Goal: Find specific page/section: Find specific page/section

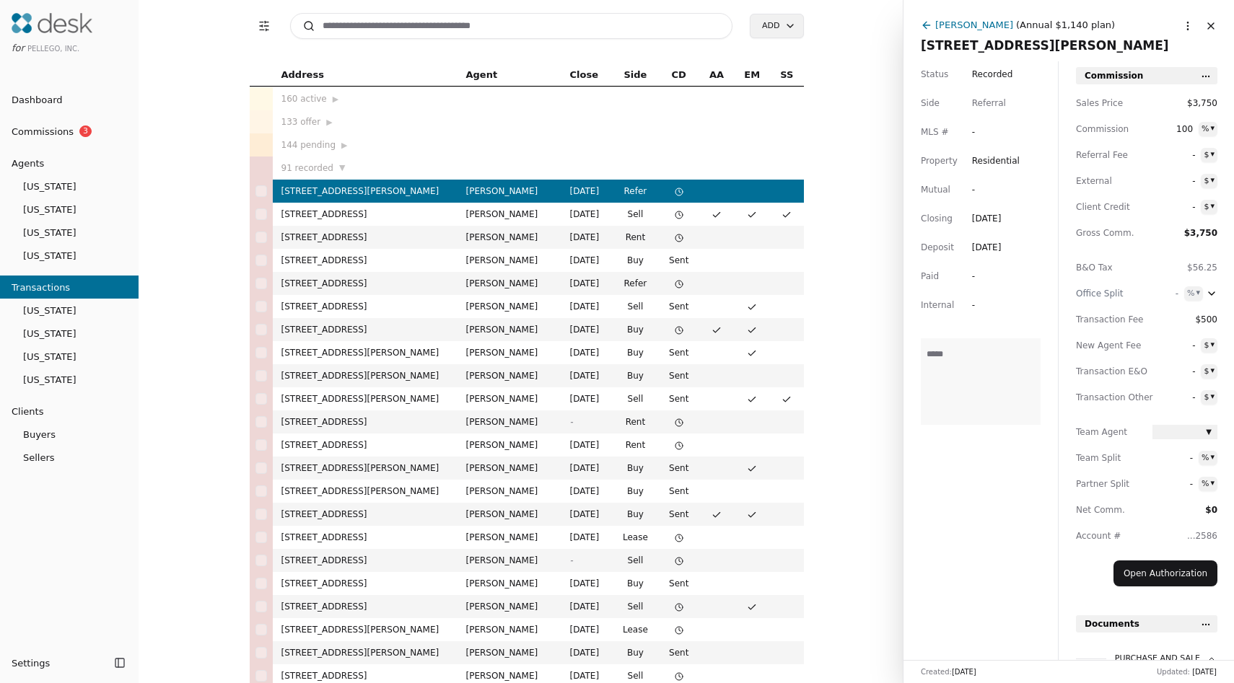
click at [361, 25] on input at bounding box center [511, 26] width 443 height 26
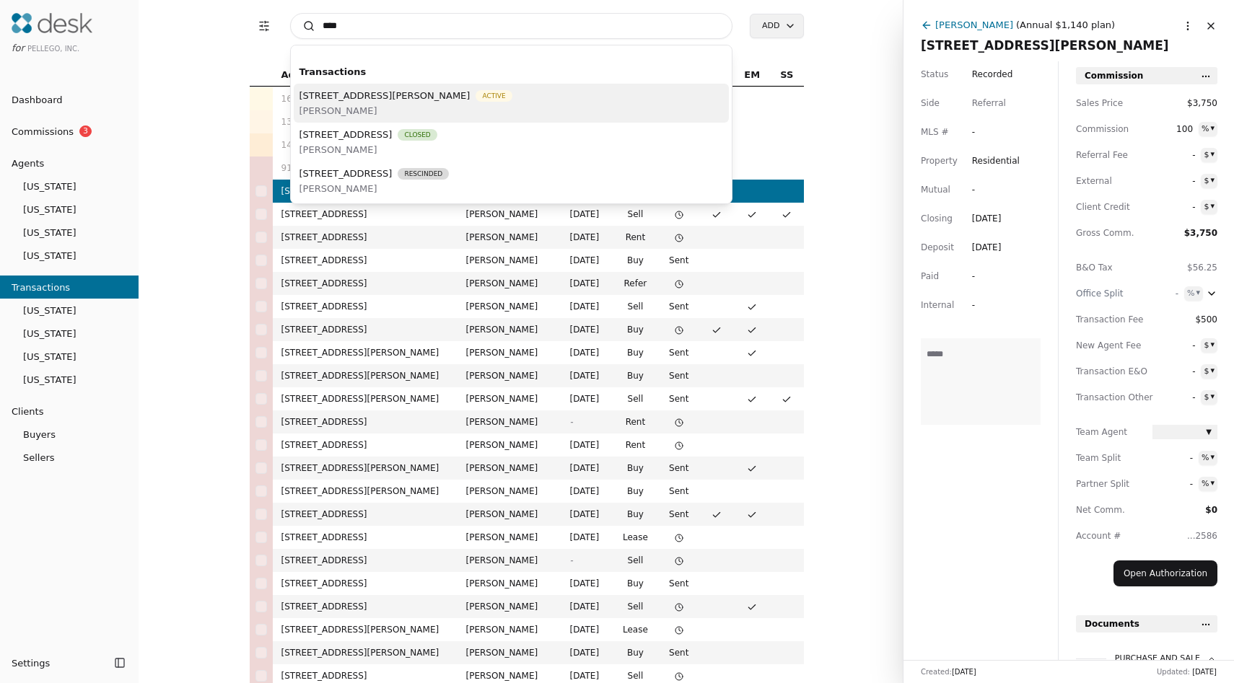
type input "****"
click at [437, 103] on span "[PERSON_NAME]" at bounding box center [406, 110] width 213 height 15
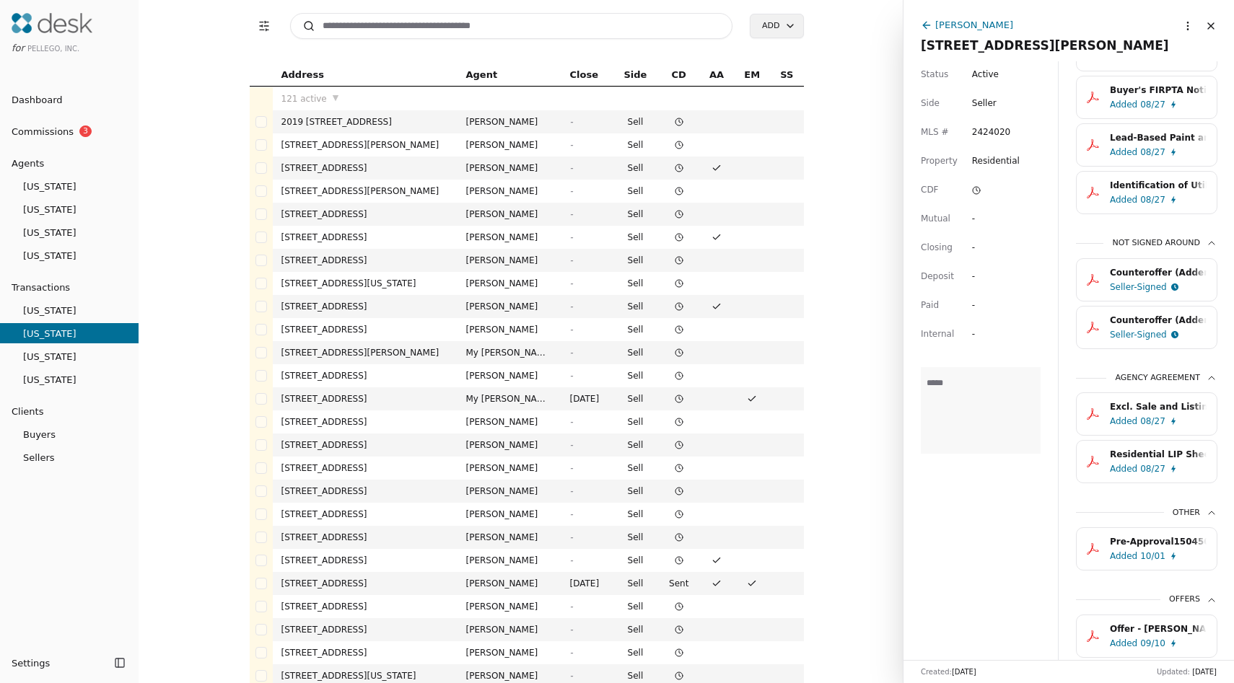
scroll to position [847, 0]
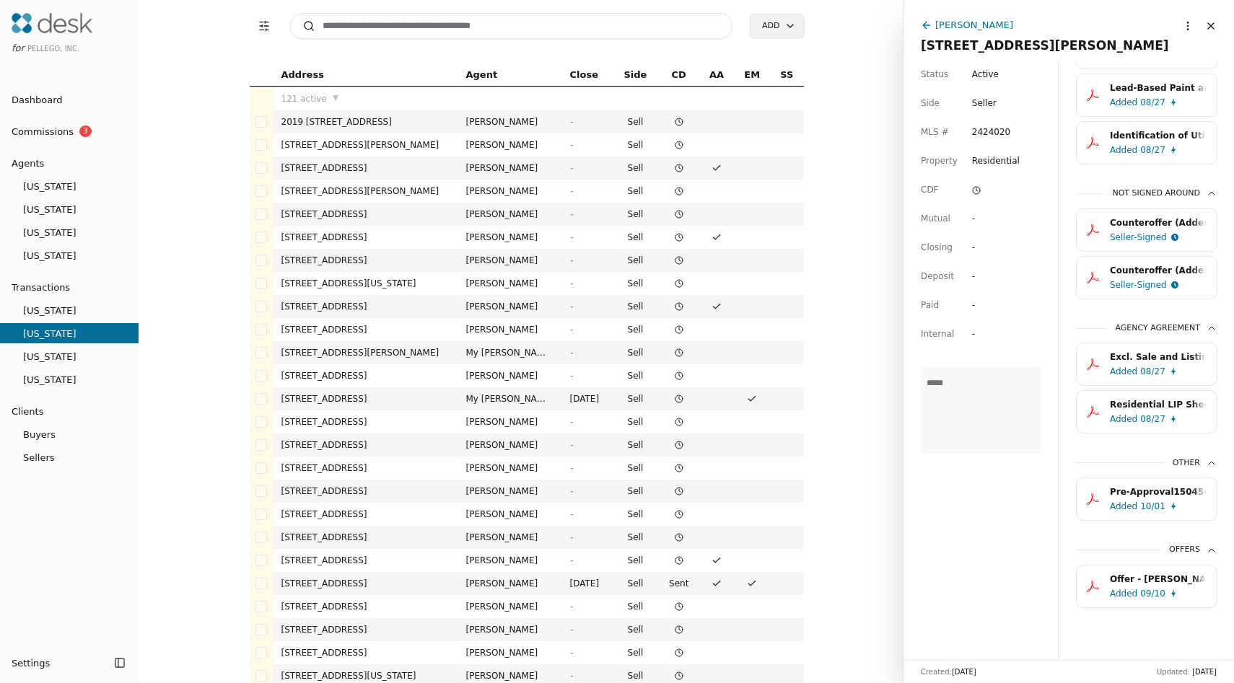
click at [1119, 497] on div "Pre-Approval15045090.pdf" at bounding box center [1158, 492] width 97 height 14
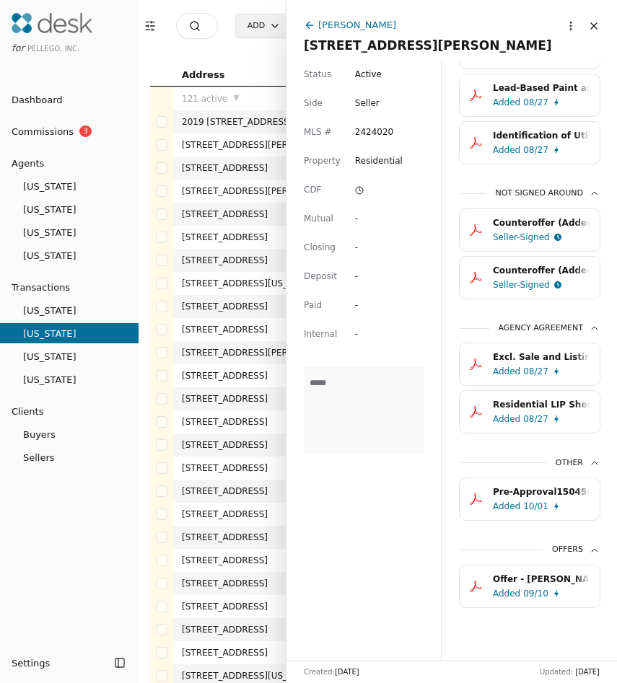
scroll to position [846, 0]
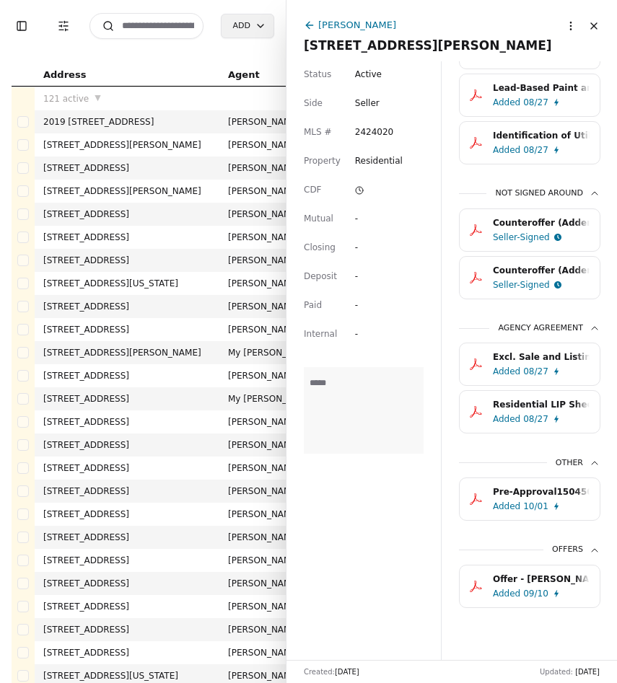
click at [304, 27] on icon at bounding box center [310, 25] width 12 height 12
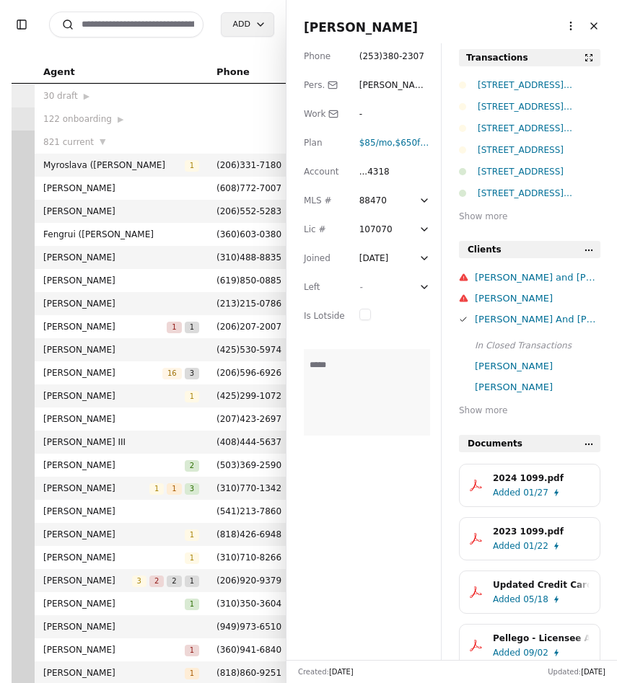
click at [165, 19] on input at bounding box center [126, 25] width 154 height 26
click at [167, 30] on input at bounding box center [126, 25] width 154 height 26
click at [124, 22] on input at bounding box center [126, 25] width 154 height 26
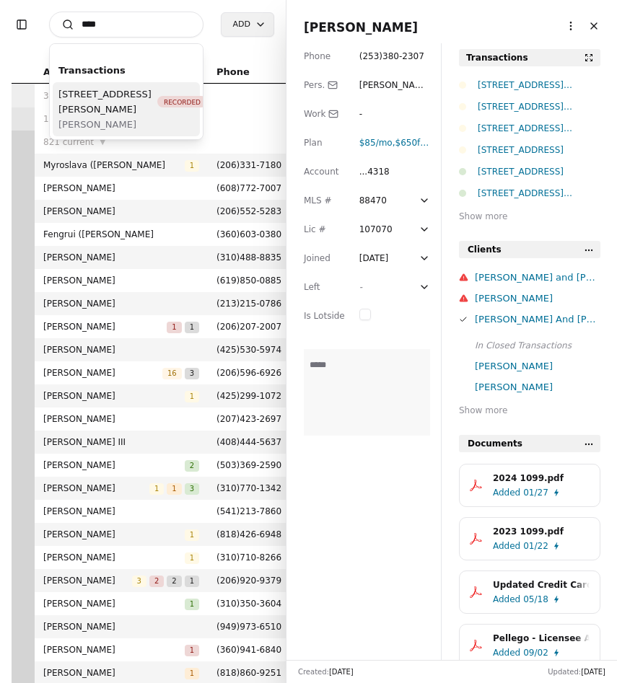
type input "****"
click at [71, 117] on span "[STREET_ADDRESS][PERSON_NAME]" at bounding box center [104, 102] width 93 height 30
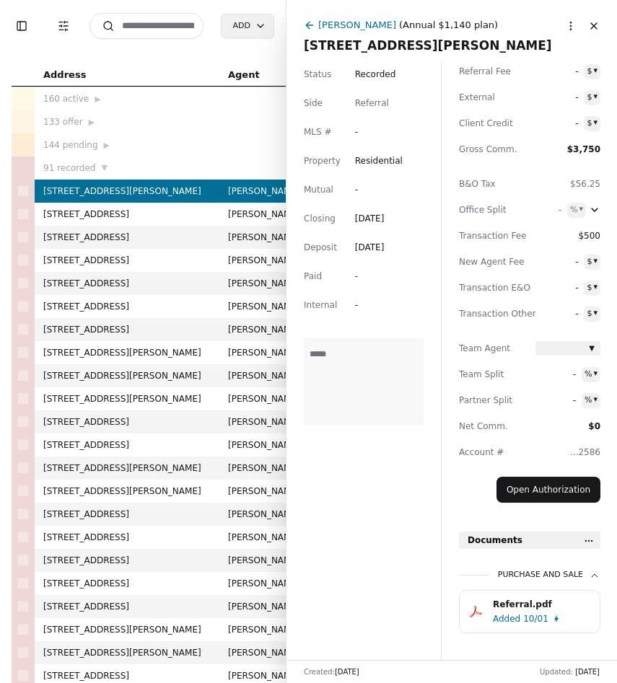
scroll to position [110, 0]
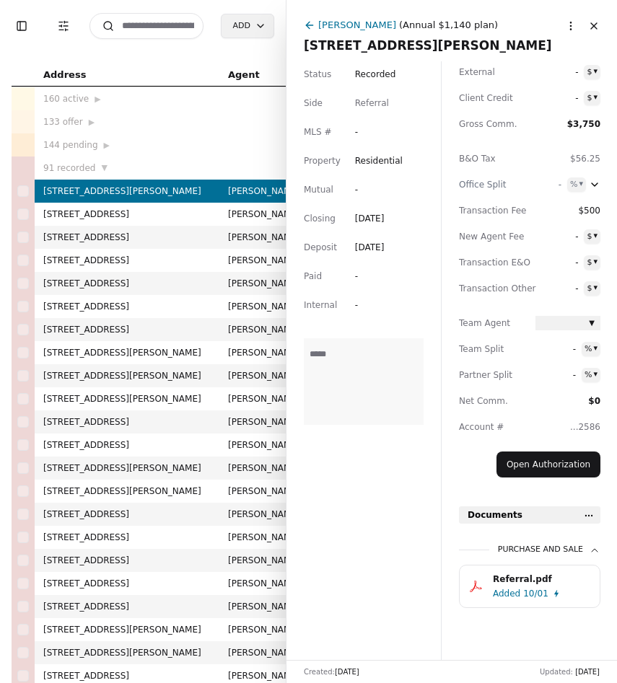
click at [515, 582] on div "Referral.pdf" at bounding box center [541, 579] width 97 height 14
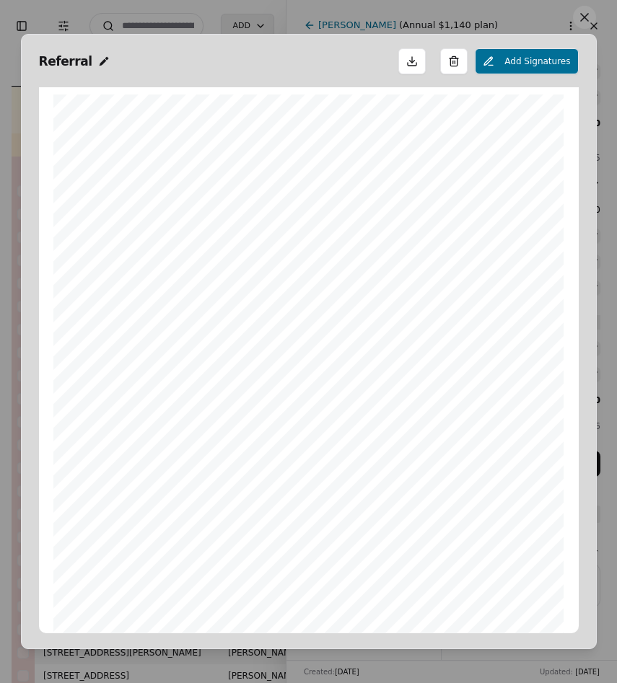
scroll to position [7, 0]
click at [362, 451] on div at bounding box center [308, 323] width 510 height 661
click at [580, 25] on button at bounding box center [584, 17] width 23 height 23
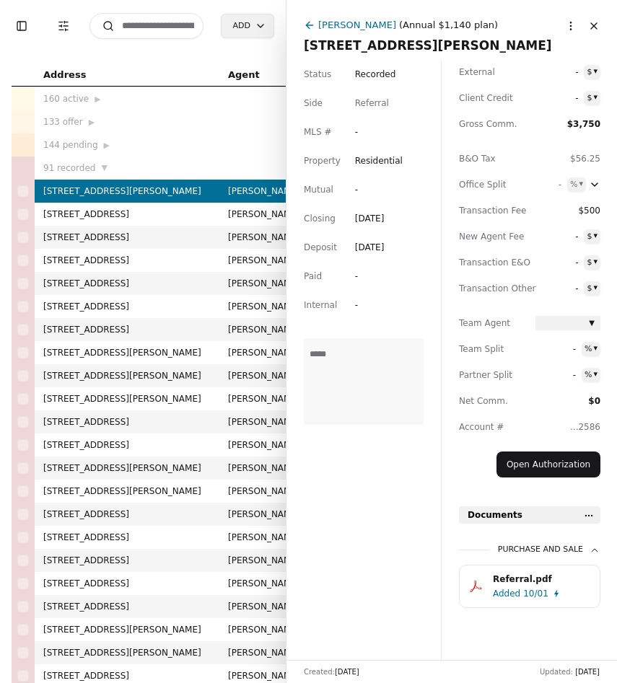
click at [590, 515] on html "Toggle Sidebar Transaction Filters Search Add Address Agent Close Side CD AA EM…" at bounding box center [308, 341] width 617 height 683
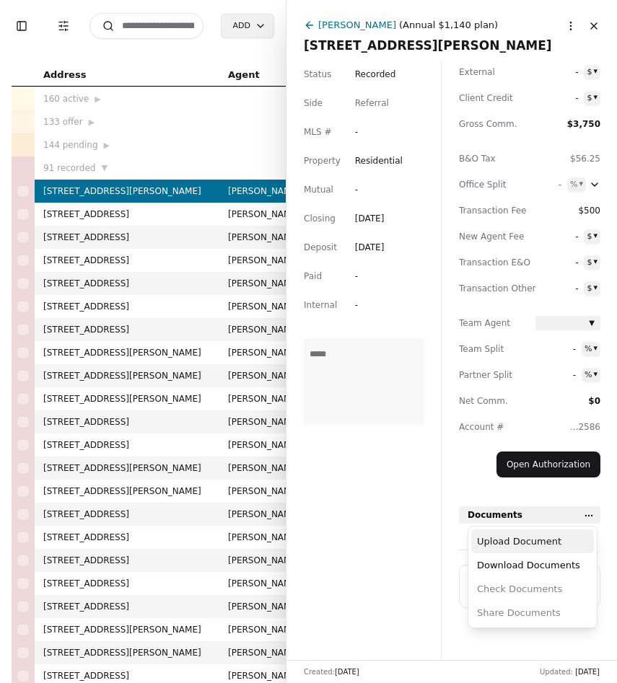
click at [561, 546] on div "Upload Document" at bounding box center [532, 542] width 123 height 24
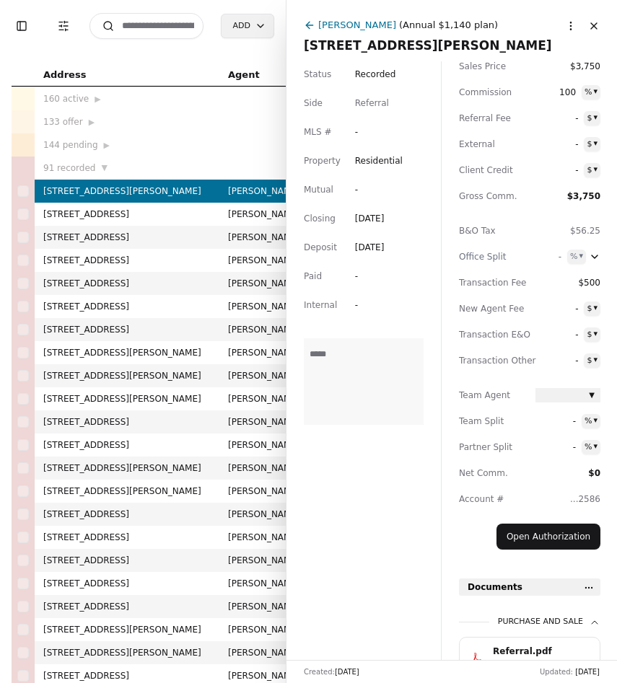
scroll to position [110, 0]
